Goal: Check status: Check status

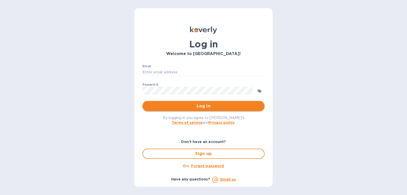
type input "[EMAIL_ADDRESS][DOMAIN_NAME]"
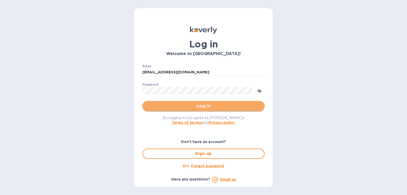
click at [197, 105] on span "Log in" at bounding box center [203, 106] width 114 height 6
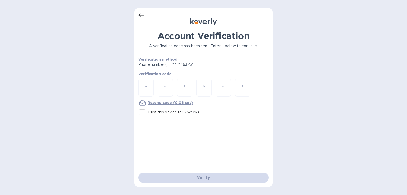
click at [149, 89] on input "number" at bounding box center [146, 87] width 7 height 9
type input "4"
type input "5"
type input "6"
type input "8"
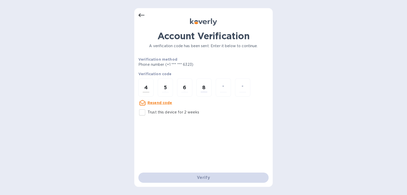
type input "8"
type input "4"
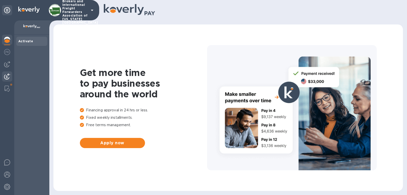
click at [7, 76] on img at bounding box center [7, 76] width 6 height 6
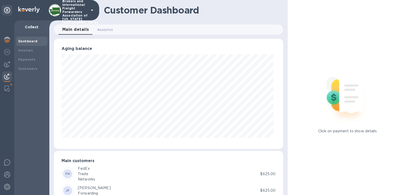
scroll to position [254142, 254024]
click at [33, 59] on b "Payments" at bounding box center [26, 59] width 17 height 4
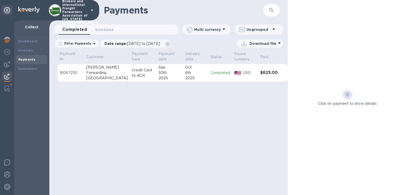
click at [278, 43] on icon at bounding box center [279, 42] width 3 height 1
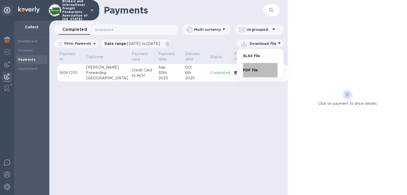
click at [248, 69] on li "PDF file" at bounding box center [260, 70] width 35 height 14
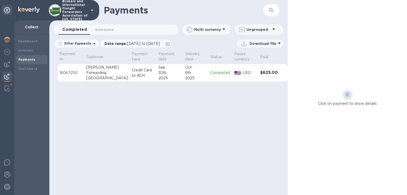
click at [73, 69] on td "16067250" at bounding box center [70, 73] width 27 height 18
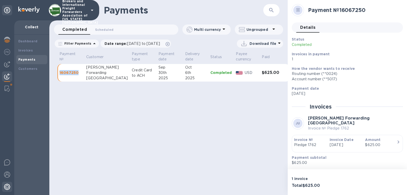
click at [9, 187] on img at bounding box center [7, 186] width 6 height 6
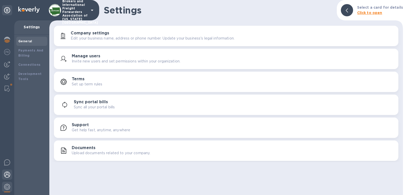
click at [4, 172] on img at bounding box center [7, 174] width 6 height 6
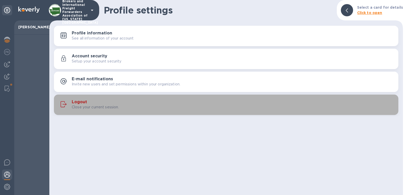
click at [76, 102] on h3 "Logout" at bounding box center [79, 101] width 15 height 5
